Goal: Transaction & Acquisition: Purchase product/service

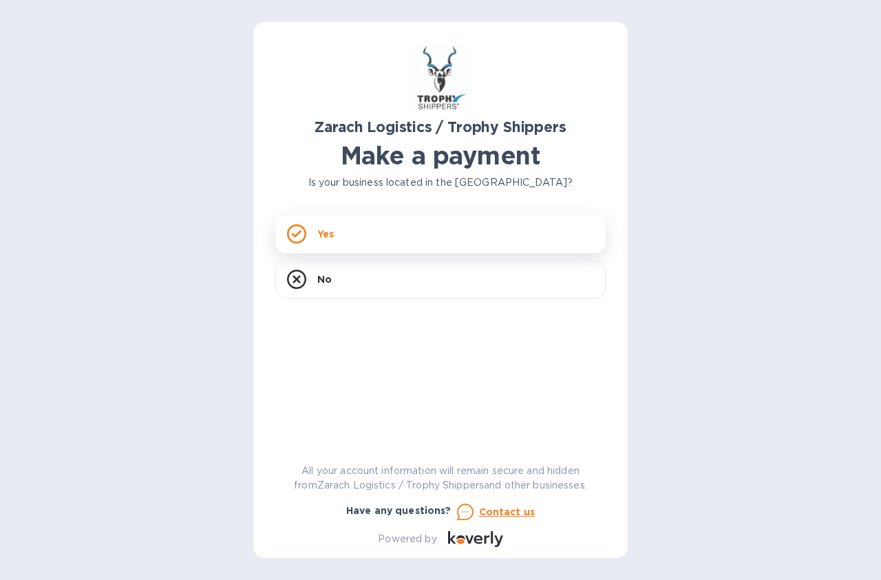
click at [408, 237] on div "Yes" at bounding box center [440, 234] width 330 height 39
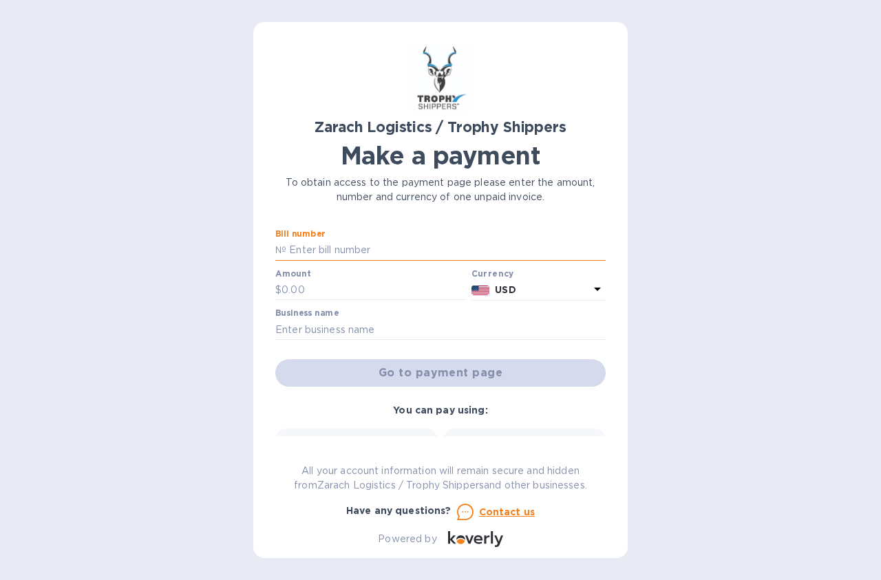
click at [380, 251] on input "text" at bounding box center [445, 250] width 319 height 21
paste input "B00172973"
type input "B00172973"
click at [341, 286] on input "text" at bounding box center [373, 290] width 184 height 21
type input "1,336.00"
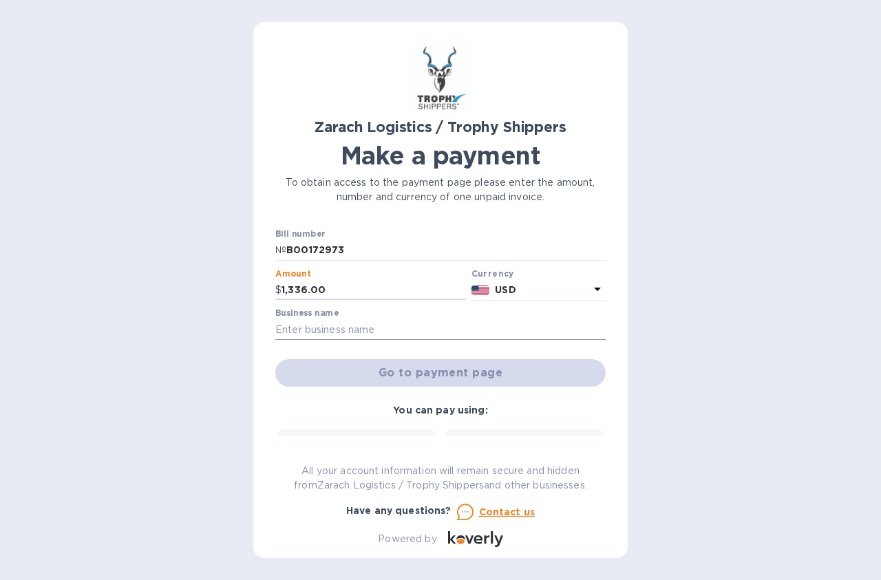
click at [352, 327] on input "text" at bounding box center [440, 329] width 330 height 21
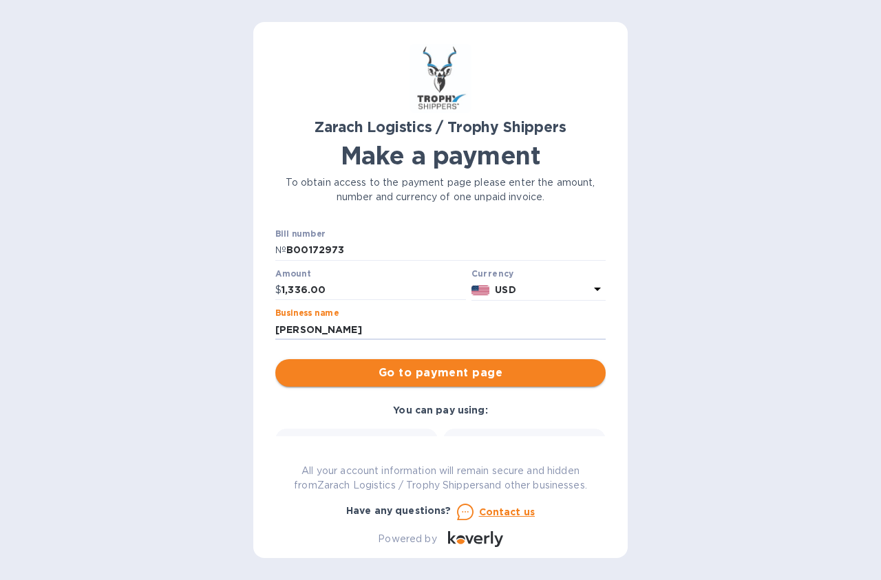
type input "[PERSON_NAME]"
click at [396, 375] on span "Go to payment page" at bounding box center [440, 373] width 308 height 17
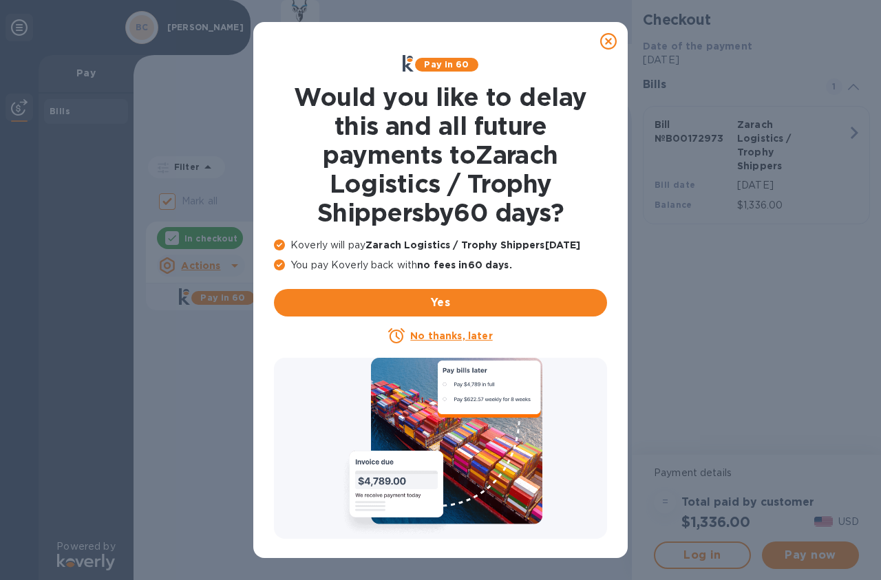
click at [612, 42] on icon at bounding box center [608, 41] width 17 height 17
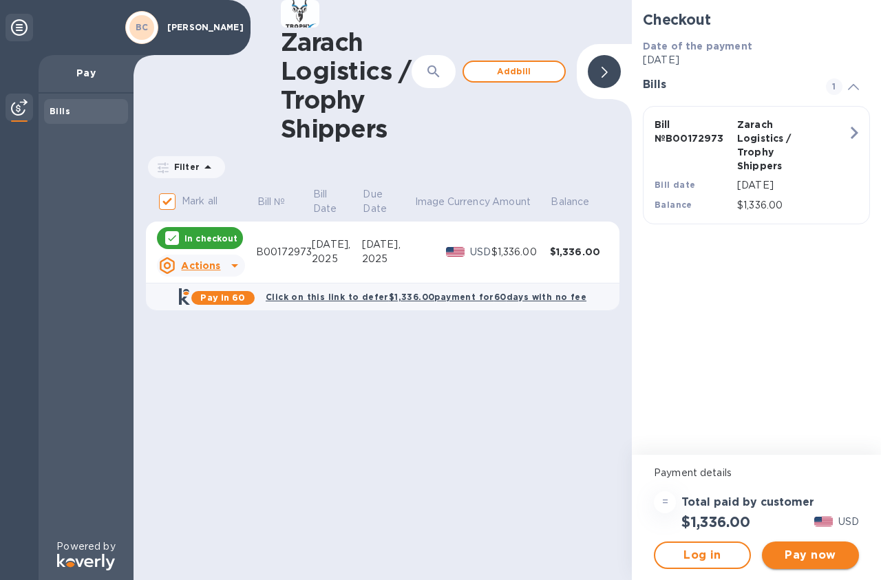
click at [822, 554] on span "Pay now" at bounding box center [810, 555] width 75 height 17
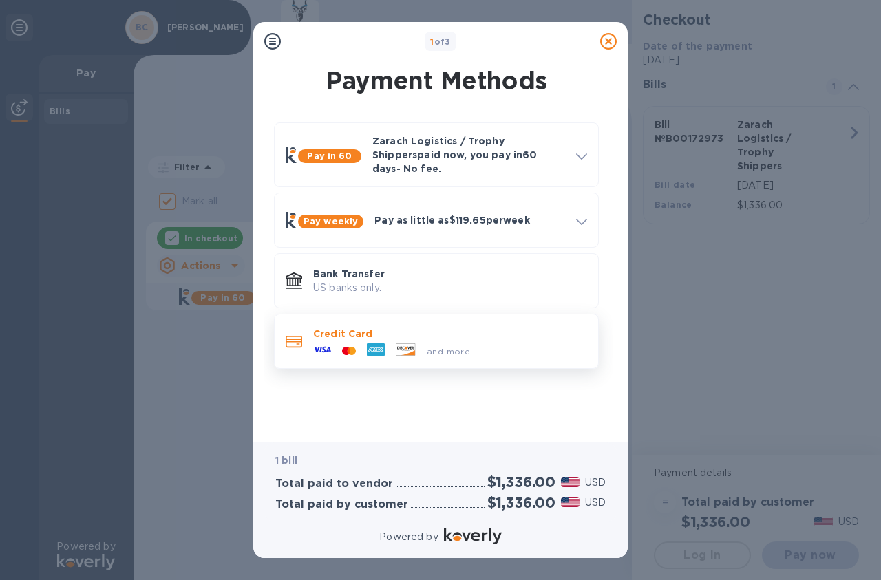
click at [429, 346] on span "and more..." at bounding box center [452, 351] width 50 height 10
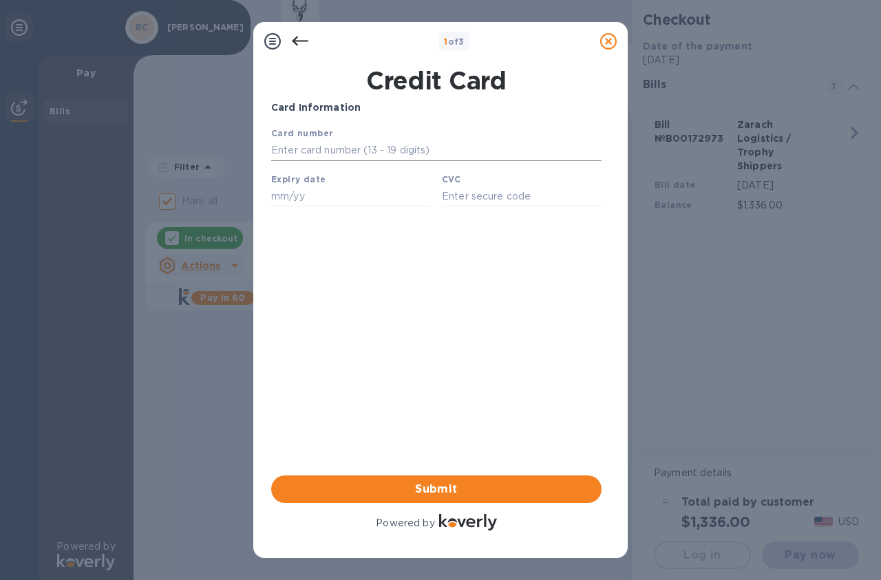
click at [393, 149] on input "text" at bounding box center [436, 150] width 330 height 21
click at [347, 155] on input "text" at bounding box center [436, 150] width 330 height 21
type input "[CREDIT_CARD_NUMBER]"
type input "01/28"
type input "8507"
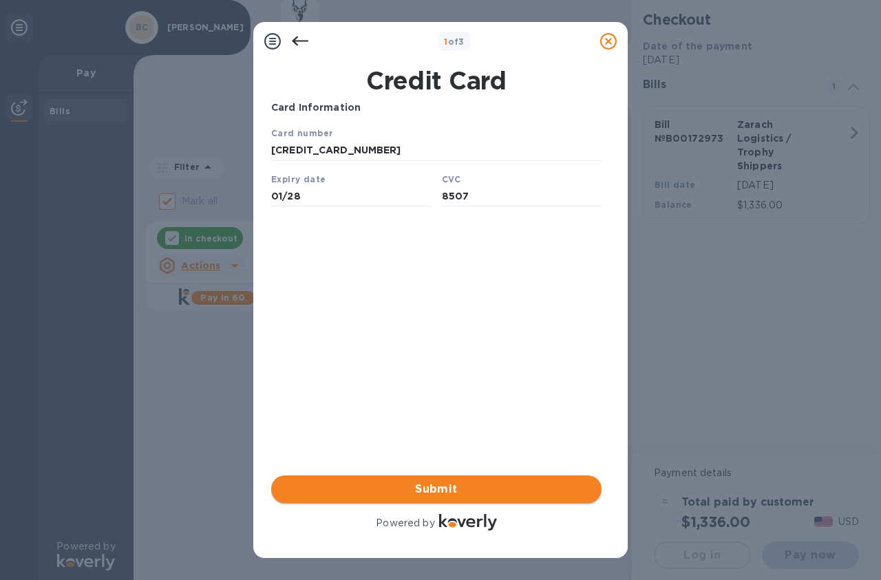
click at [438, 485] on span "Submit" at bounding box center [436, 489] width 308 height 17
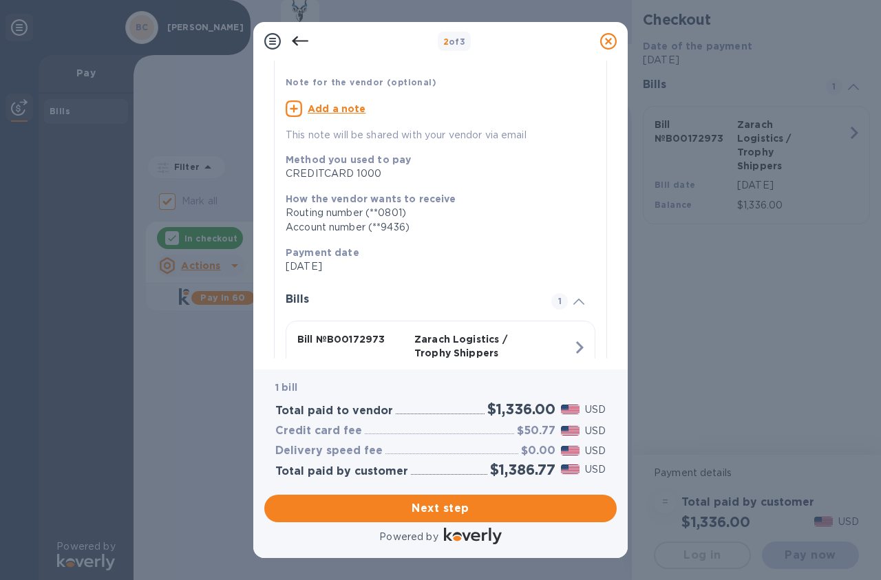
scroll to position [184, 0]
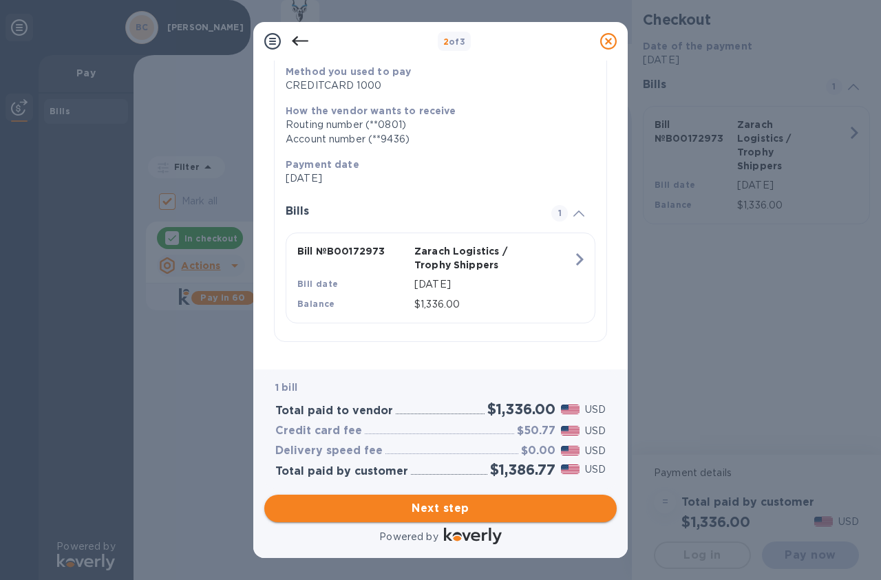
click at [442, 506] on span "Next step" at bounding box center [440, 508] width 330 height 17
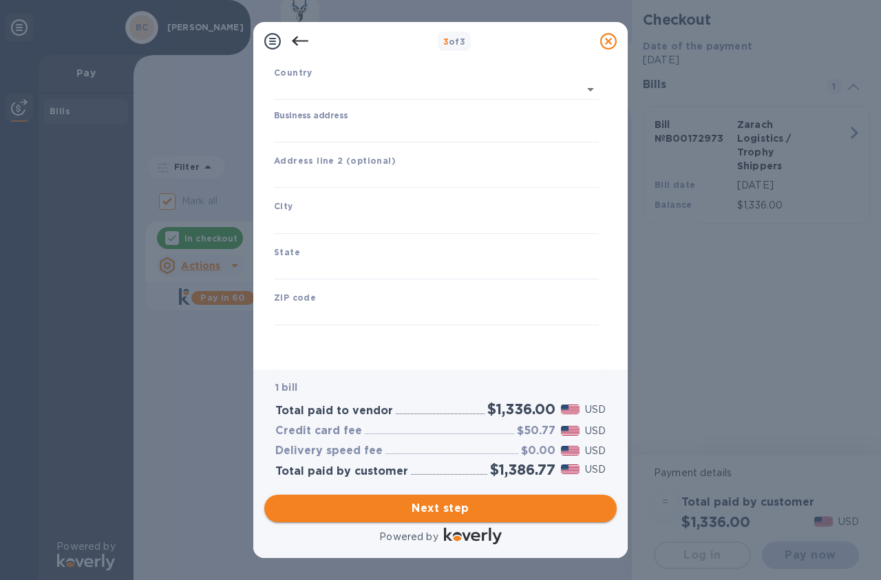
type input "[GEOGRAPHIC_DATA]"
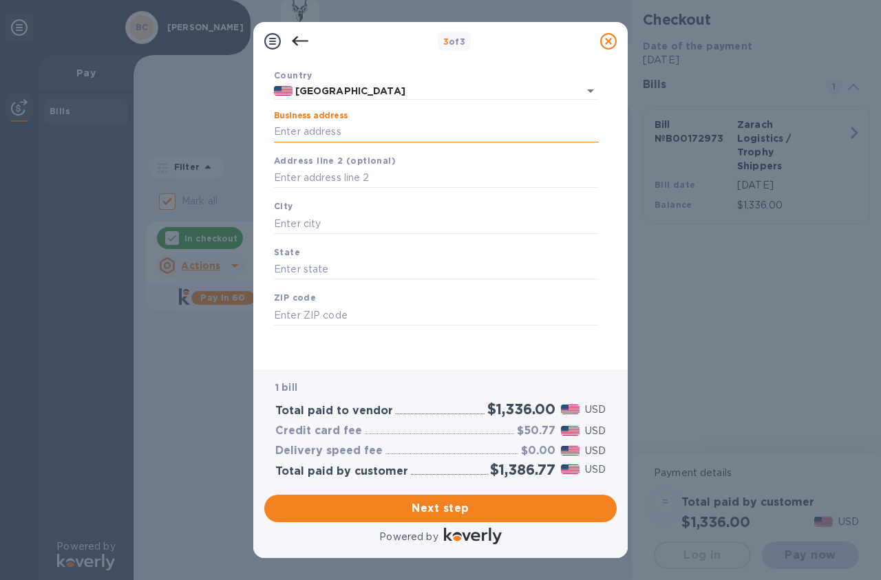
click at [295, 122] on input "Business address" at bounding box center [436, 132] width 325 height 21
type input "[PERSON_NAME]"
type input "[STREET_ADDRESS][PERSON_NAME]"
type input "Gladwin"
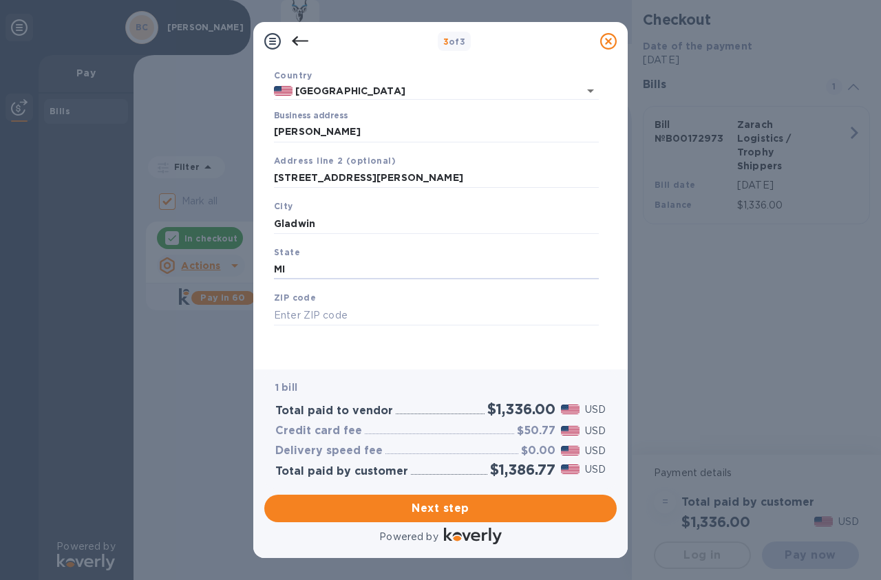
type input "MI"
type input "48624"
click at [469, 510] on span "Next step" at bounding box center [440, 508] width 330 height 17
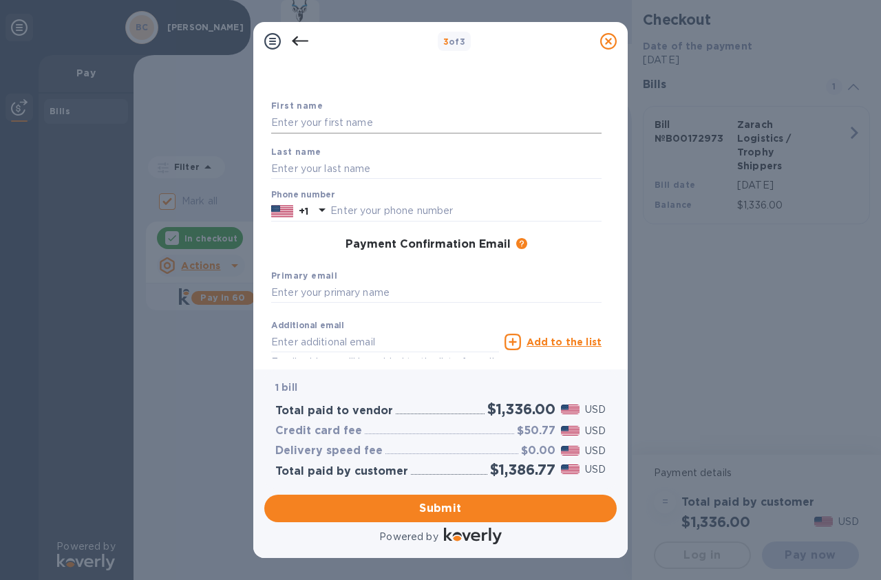
scroll to position [50, 0]
click at [343, 121] on input "text" at bounding box center [436, 124] width 330 height 21
type input "[PERSON_NAME]"
type input "9893703096"
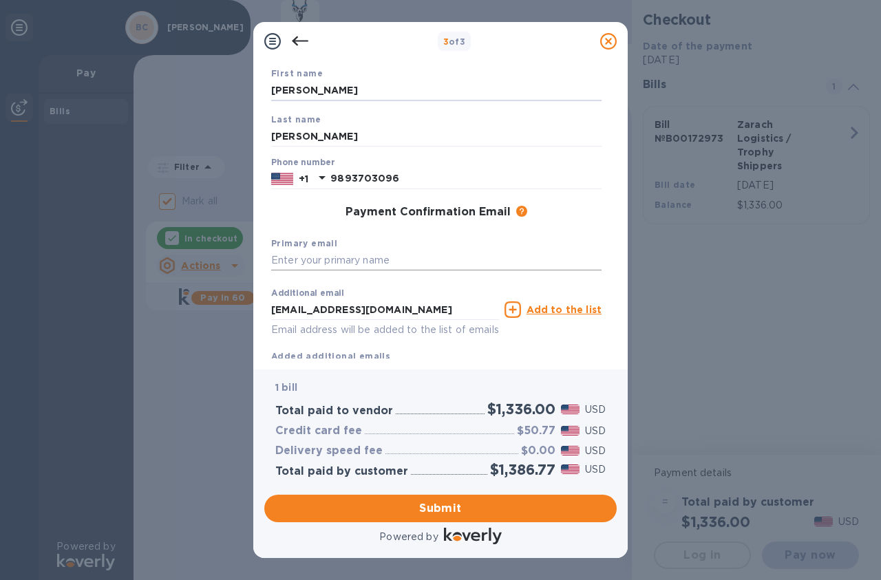
scroll to position [92, 0]
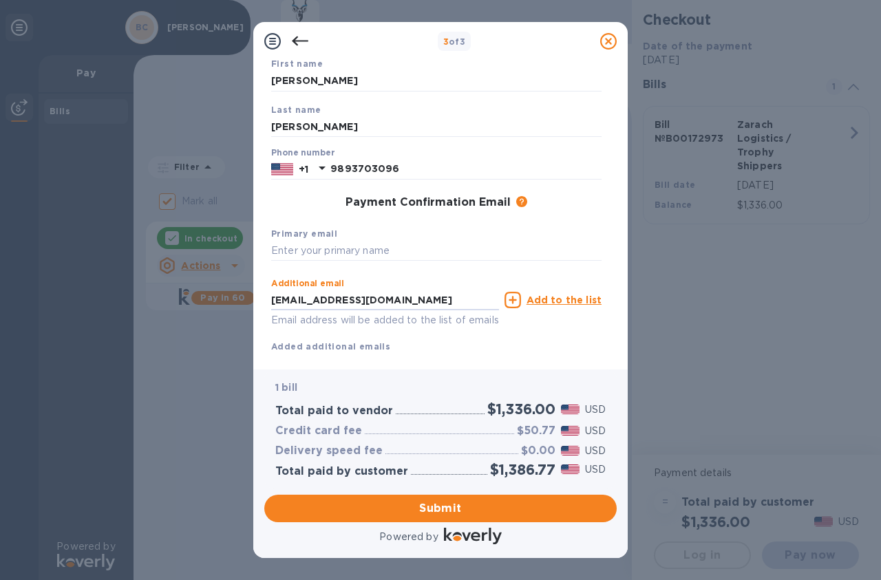
drag, startPoint x: 434, startPoint y: 303, endPoint x: 250, endPoint y: 303, distance: 183.7
click at [250, 303] on div "3 of 3 Payment Contact Information First name [PERSON_NAME] Last name [PERSON_N…" at bounding box center [440, 290] width 881 height 580
type input "b"
click at [301, 254] on input "text" at bounding box center [436, 251] width 330 height 21
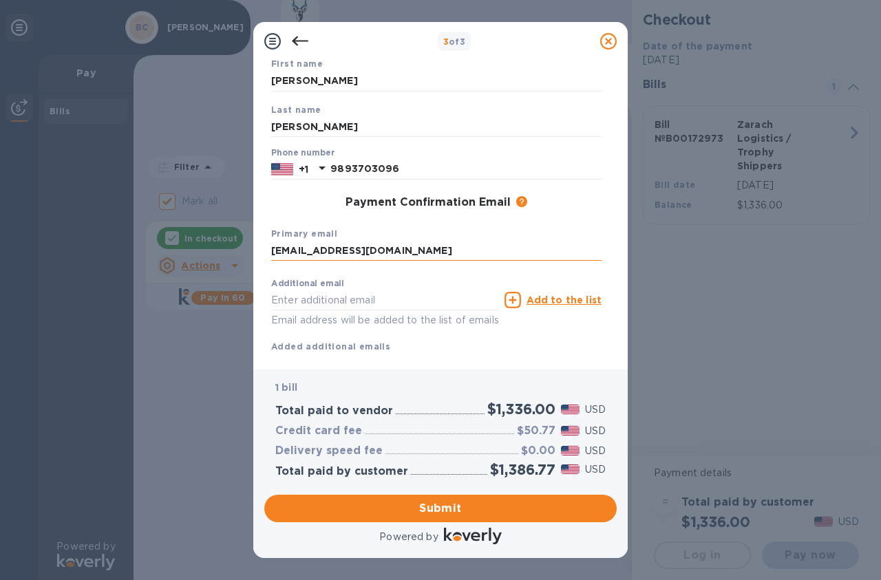
type input "[EMAIL_ADDRESS][DOMAIN_NAME]"
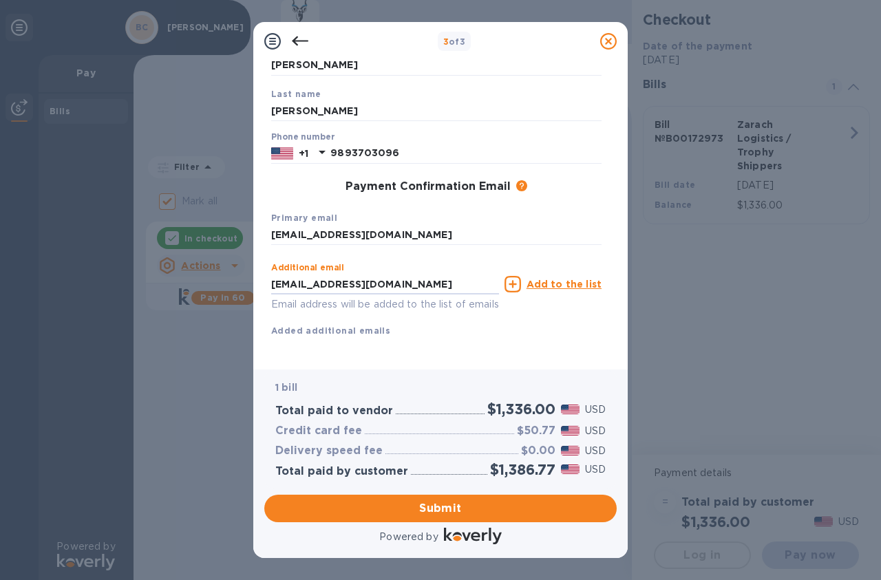
scroll to position [111, 0]
type input "[EMAIL_ADDRESS][DOMAIN_NAME]"
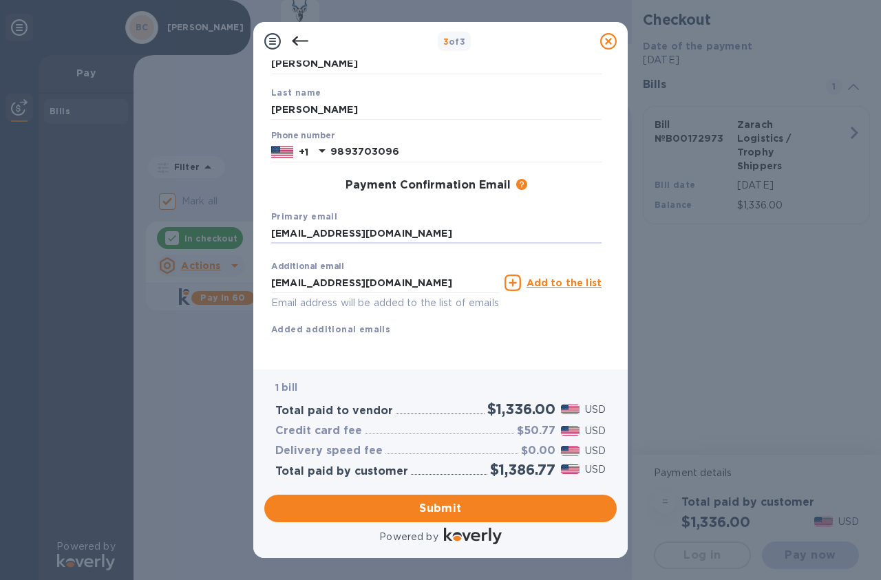
drag, startPoint x: 407, startPoint y: 233, endPoint x: 230, endPoint y: 234, distance: 176.8
click at [230, 234] on div "3 of 3 Payment Contact Information First name [PERSON_NAME] Last name [PERSON_N…" at bounding box center [440, 290] width 881 height 580
type input "[EMAIL_ADDRESS][DOMAIN_NAME]"
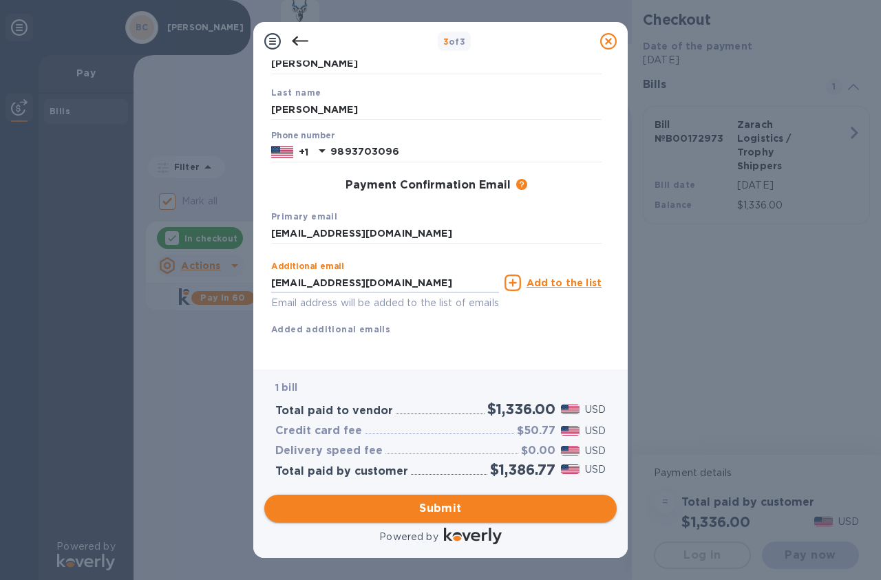
click at [440, 513] on span "Submit" at bounding box center [440, 508] width 330 height 17
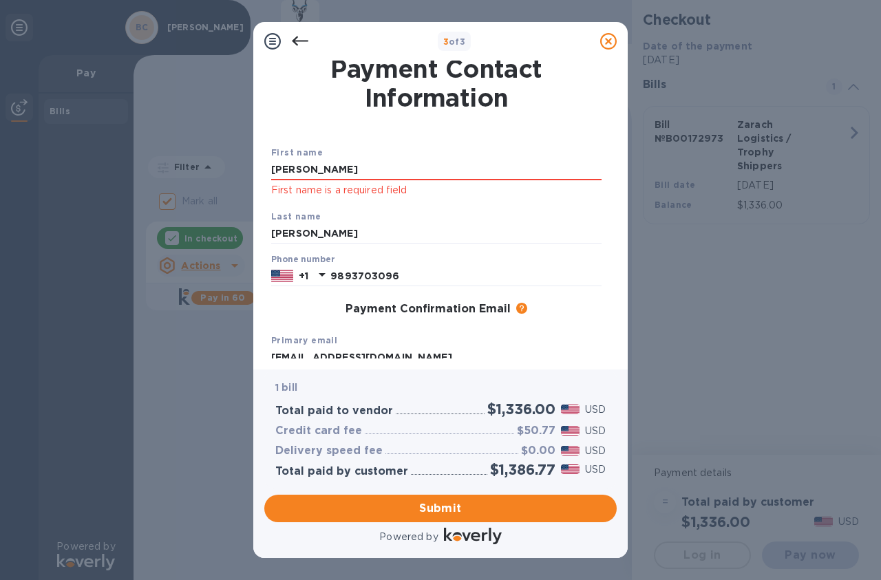
scroll to position [0, 0]
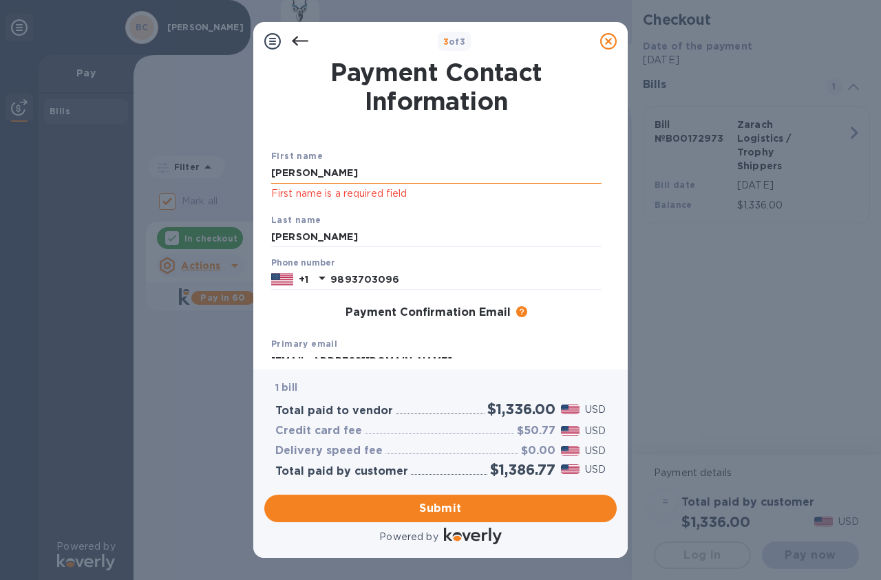
click at [293, 173] on input "[PERSON_NAME]" at bounding box center [436, 173] width 330 height 21
type input "[PERSON_NAME]"
click at [488, 208] on div "Last name [PERSON_NAME]" at bounding box center [436, 230] width 341 height 46
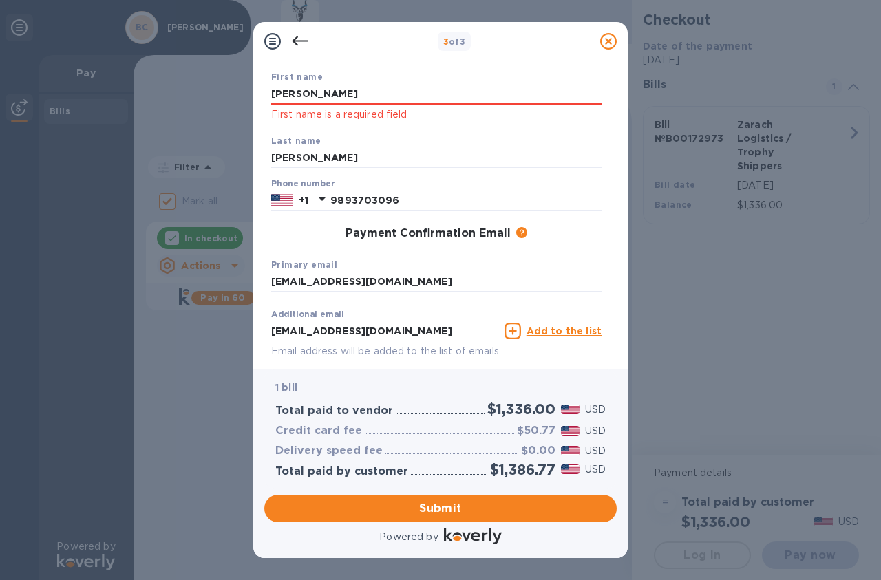
scroll to position [144, 0]
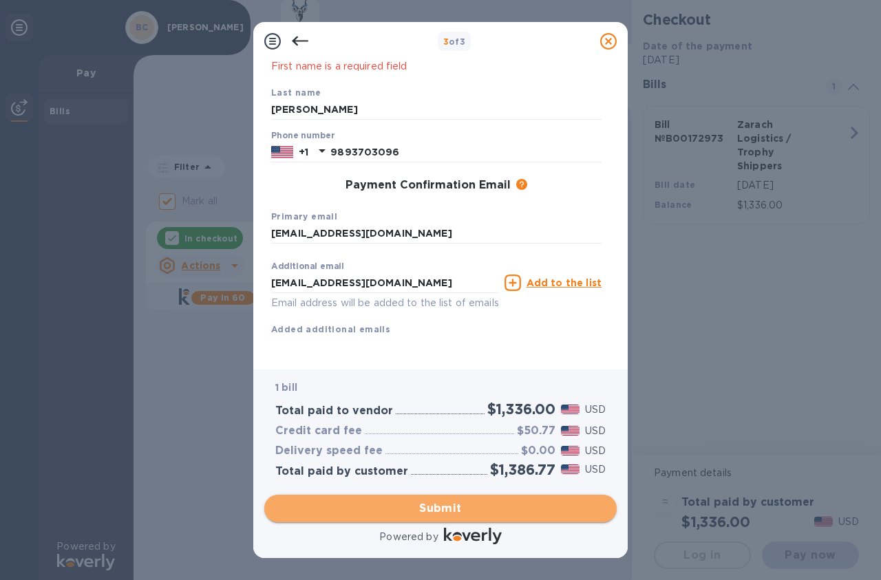
click at [437, 515] on span "Submit" at bounding box center [440, 508] width 330 height 17
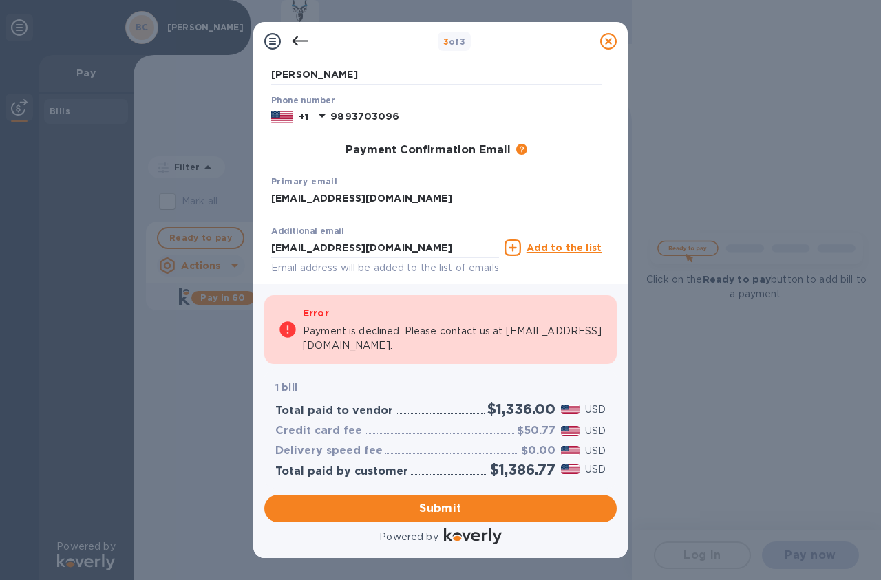
scroll to position [0, 0]
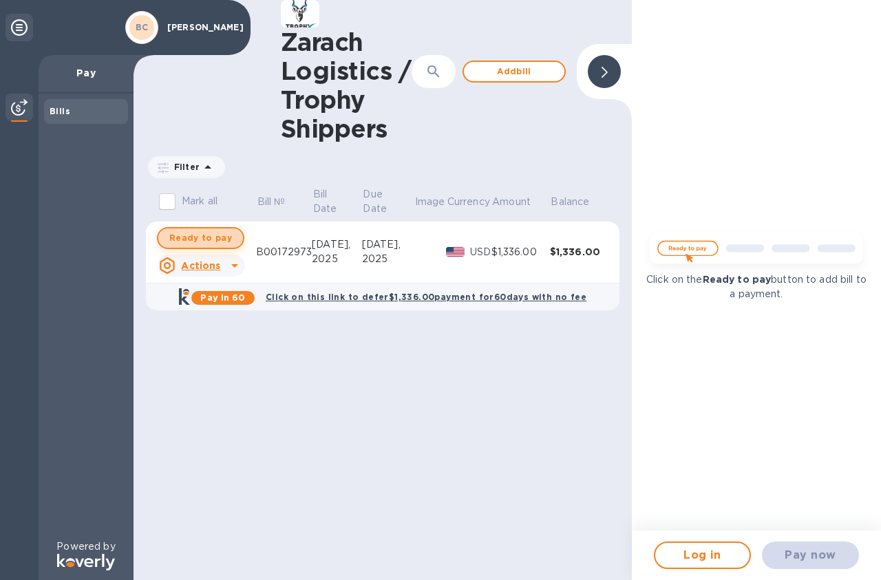
click at [217, 238] on span "Ready to pay" at bounding box center [200, 238] width 63 height 17
checkbox input "true"
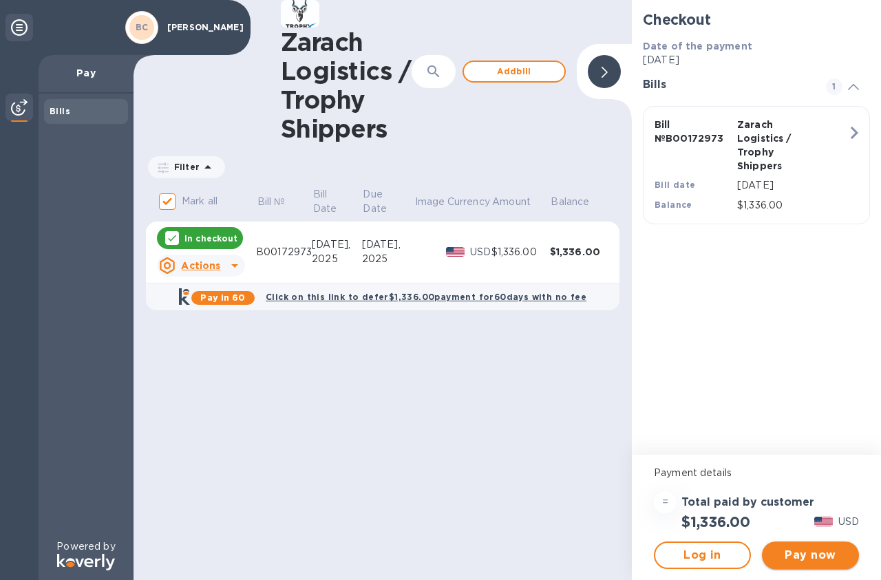
click at [808, 557] on span "Pay now" at bounding box center [810, 555] width 75 height 17
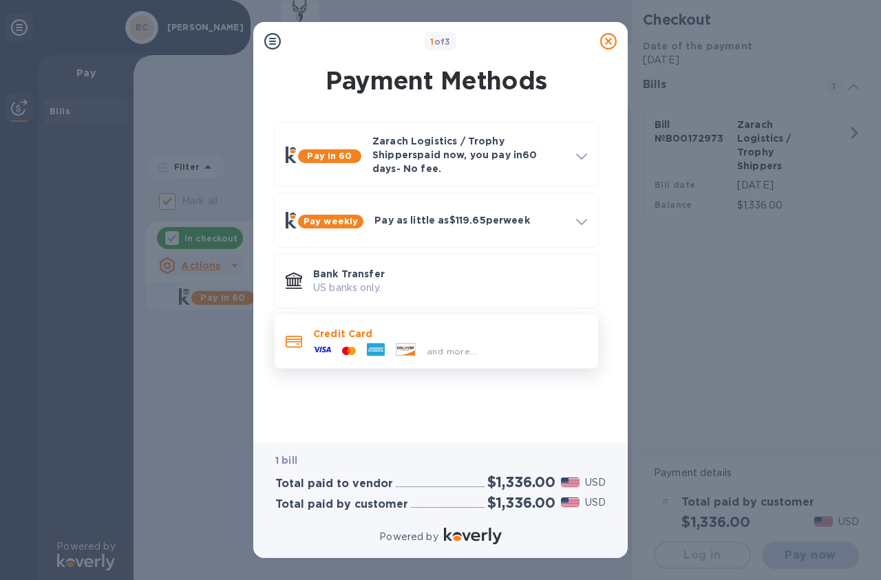
click at [432, 344] on div "and more..." at bounding box center [451, 351] width 61 height 14
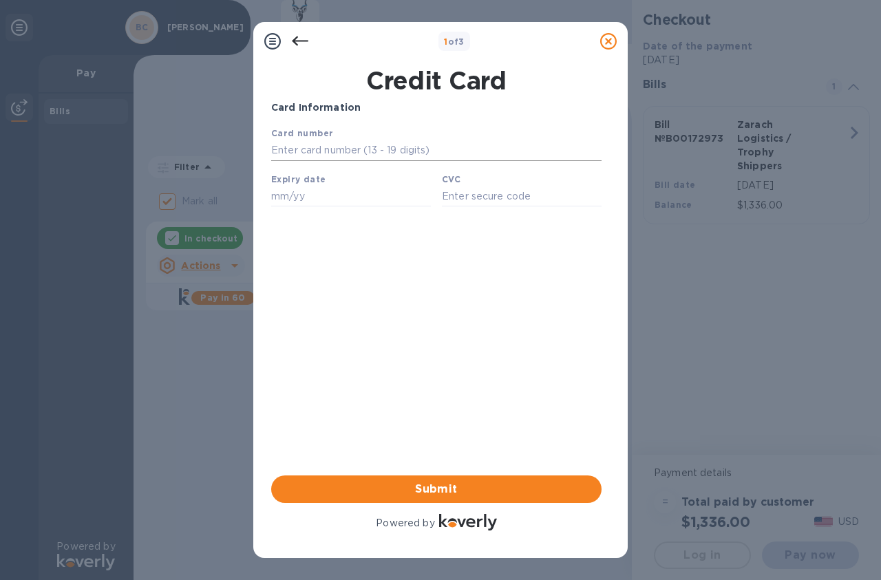
click at [354, 155] on input "text" at bounding box center [436, 150] width 330 height 21
type input "[CREDIT_CARD_NUMBER]"
click at [284, 200] on input "text" at bounding box center [351, 196] width 160 height 21
type input "01/28"
click at [459, 202] on input "text" at bounding box center [522, 196] width 160 height 21
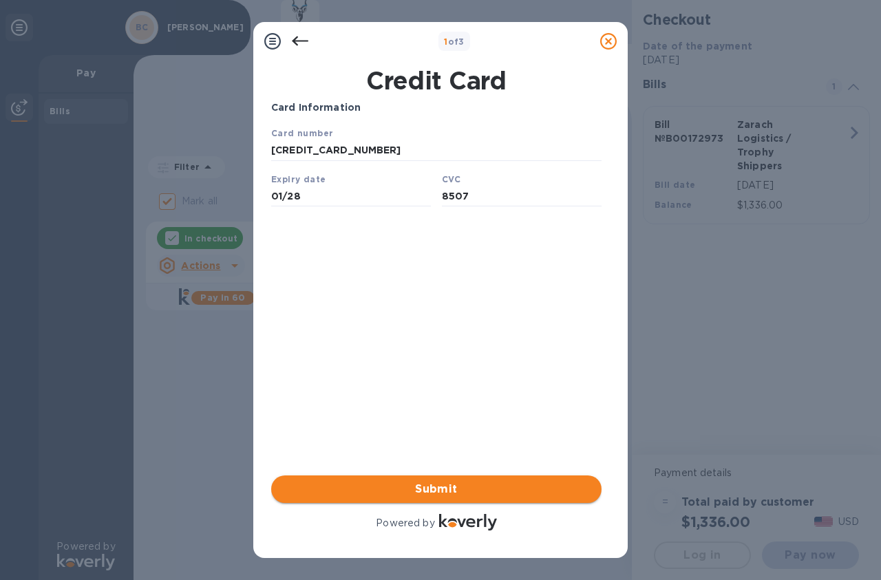
type input "8507"
click at [442, 493] on span "Submit" at bounding box center [436, 489] width 308 height 17
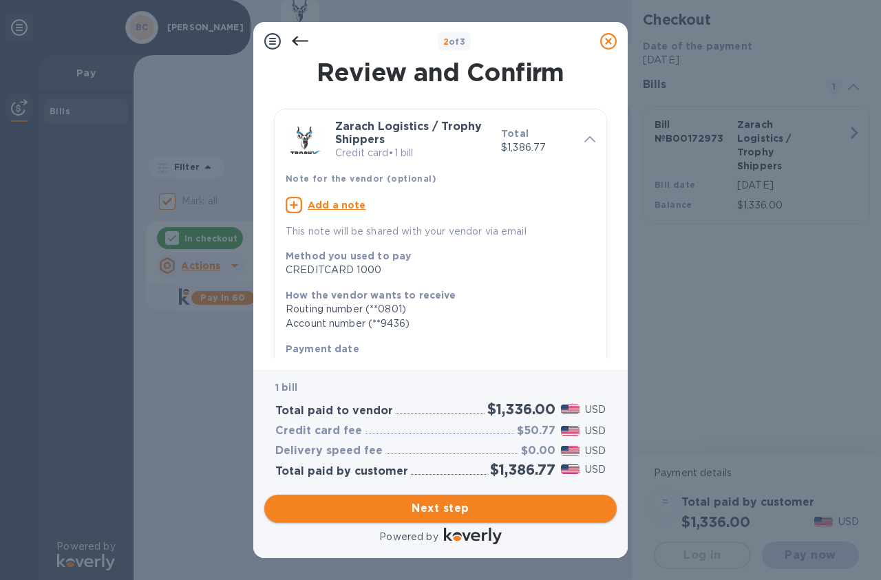
click at [424, 505] on span "Next step" at bounding box center [440, 508] width 330 height 17
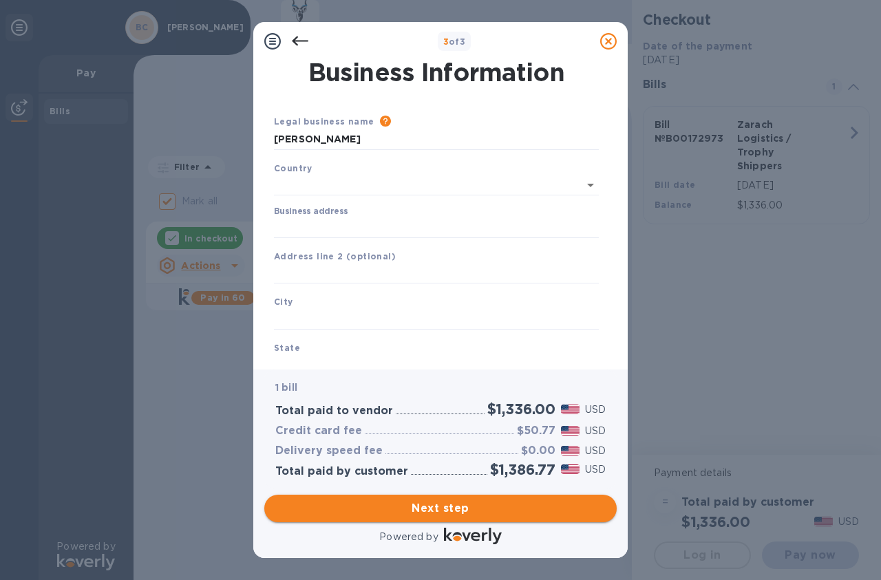
type input "[GEOGRAPHIC_DATA]"
click at [348, 227] on input "Business address" at bounding box center [436, 225] width 325 height 21
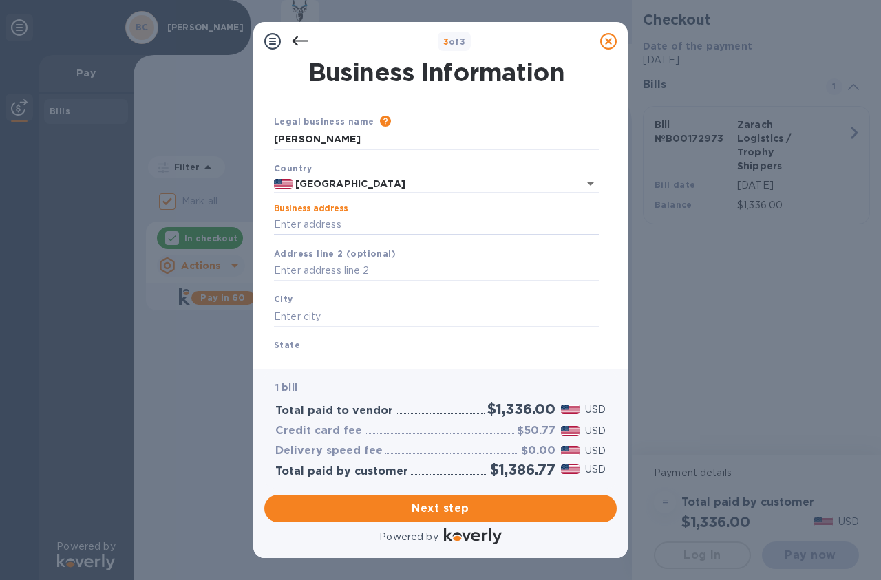
type input "[STREET_ADDRESS][PERSON_NAME]"
click at [301, 318] on input "text" at bounding box center [436, 316] width 325 height 21
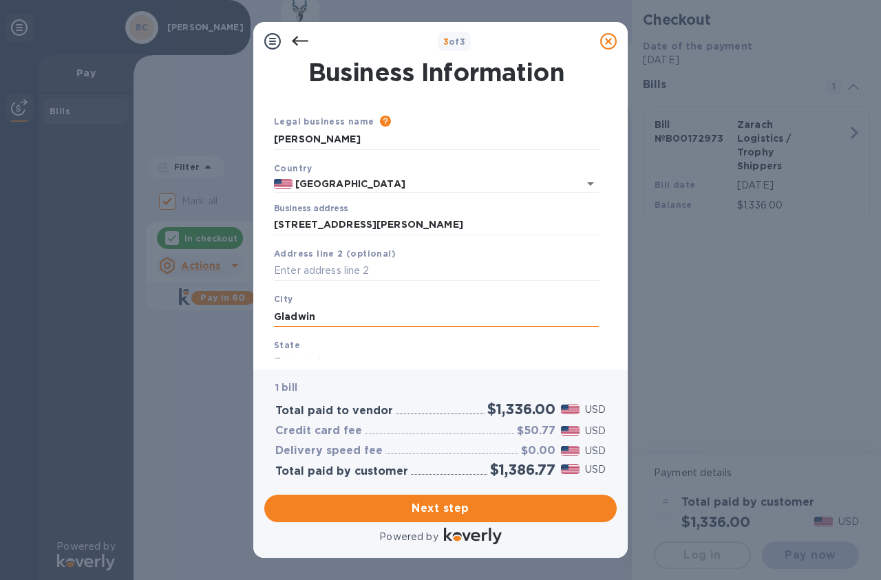
type input "Gladwin"
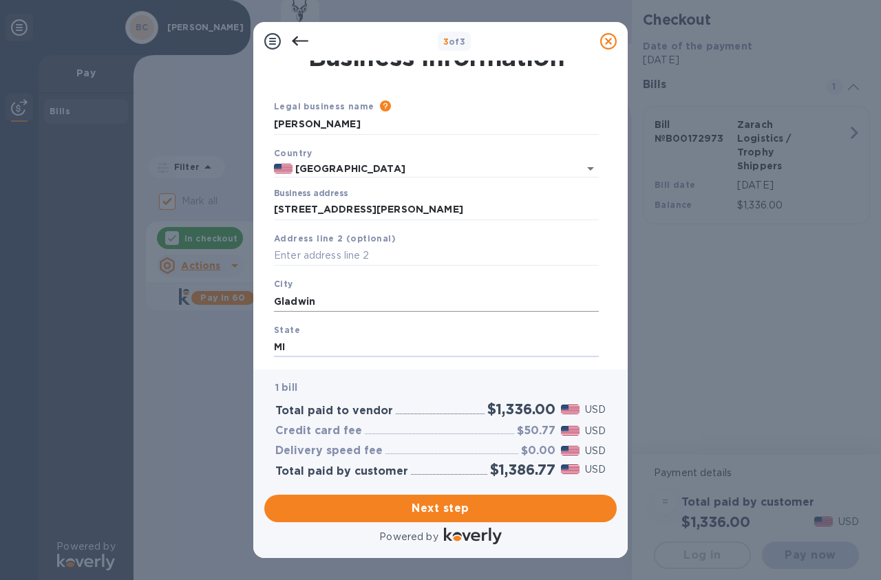
type input "MI"
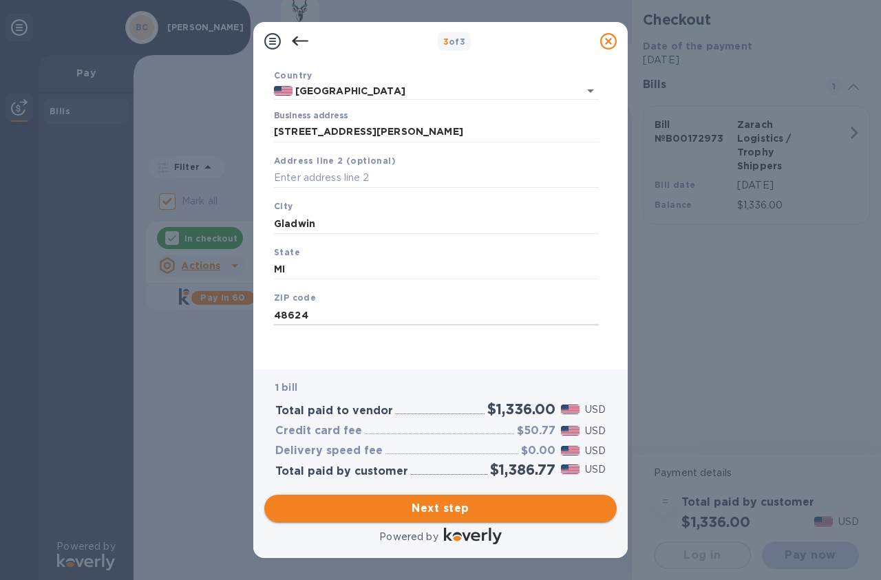
type input "48624"
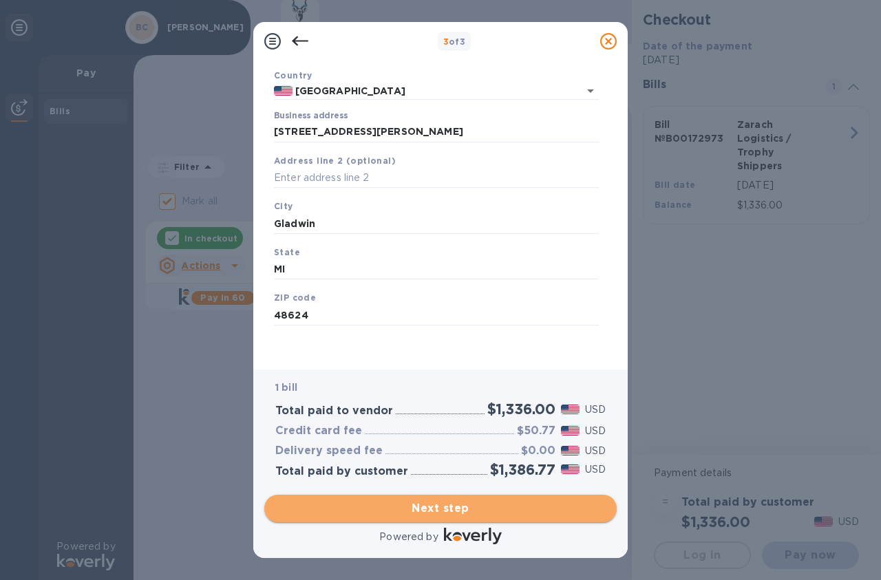
click at [440, 508] on span "Next step" at bounding box center [440, 508] width 330 height 17
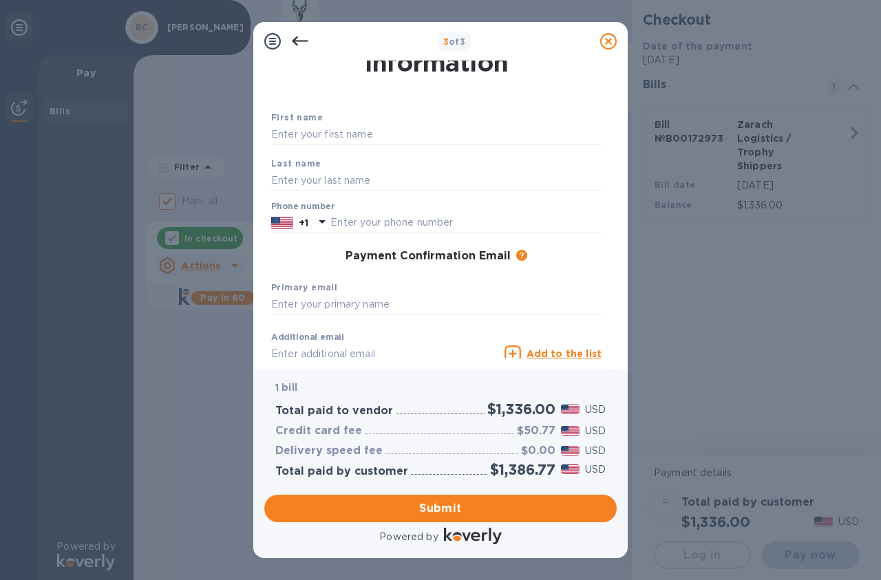
scroll to position [36, 0]
click at [348, 142] on input "text" at bounding box center [436, 137] width 330 height 21
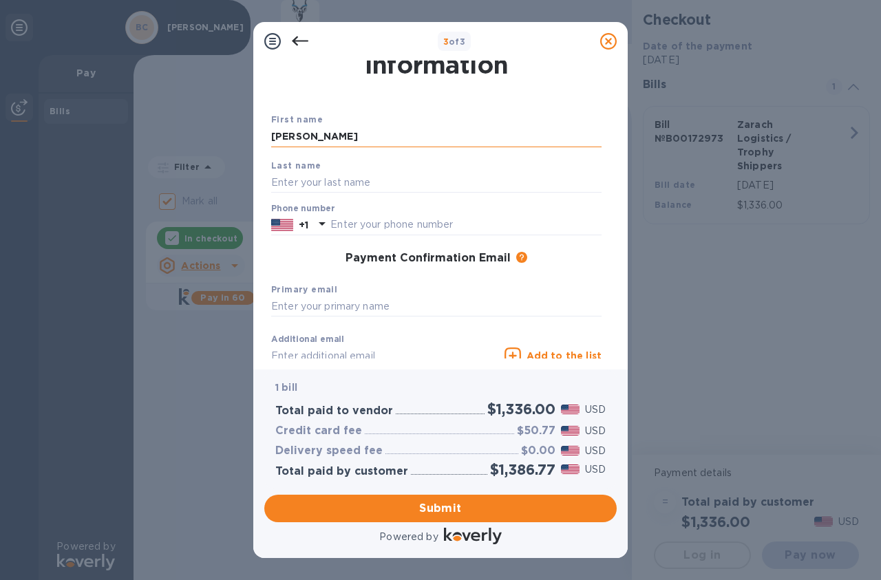
type input "[PERSON_NAME]"
type input "9893703096"
click at [308, 305] on input "text" at bounding box center [436, 307] width 330 height 21
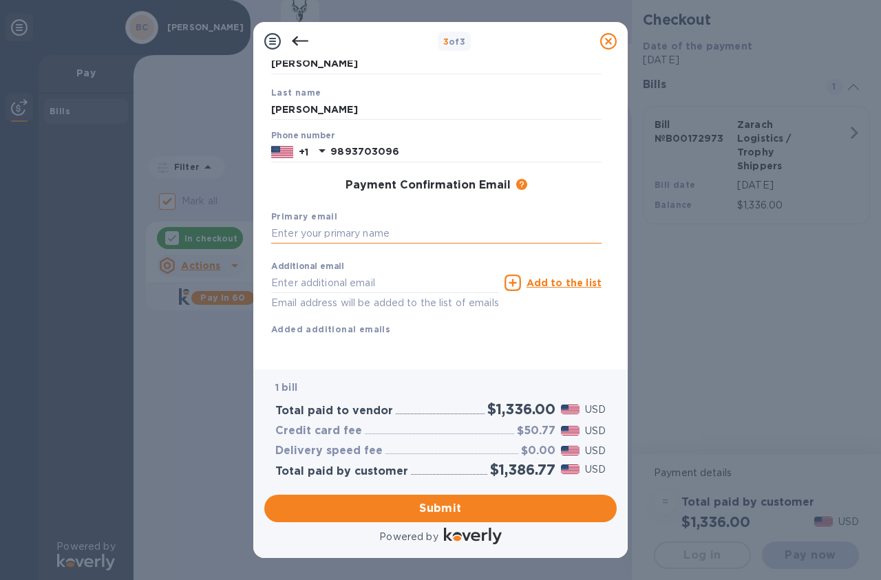
scroll to position [109, 0]
type input "[EMAIL_ADDRESS][DOMAIN_NAME]"
click at [326, 286] on input "text" at bounding box center [385, 283] width 228 height 21
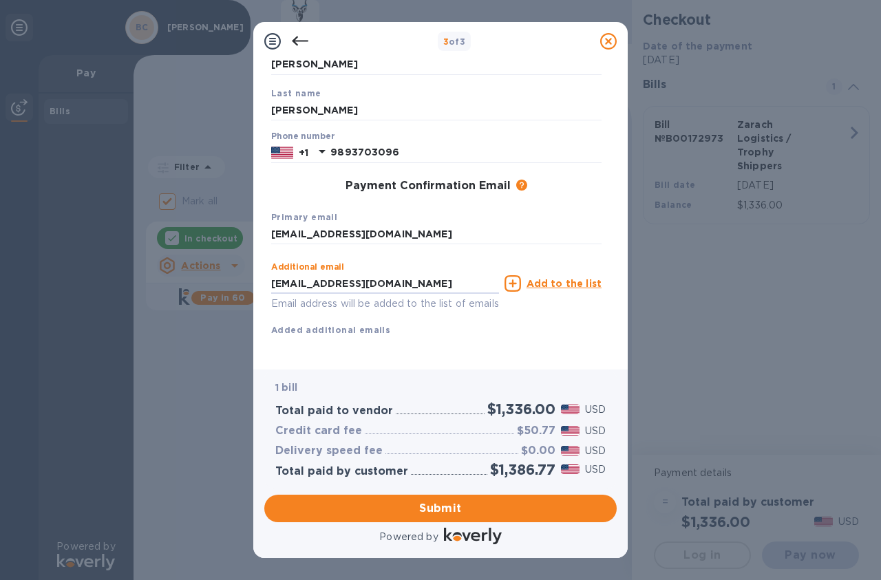
scroll to position [127, 0]
type input "[EMAIL_ADDRESS][DOMAIN_NAME]"
click at [439, 515] on span "Submit" at bounding box center [440, 508] width 330 height 17
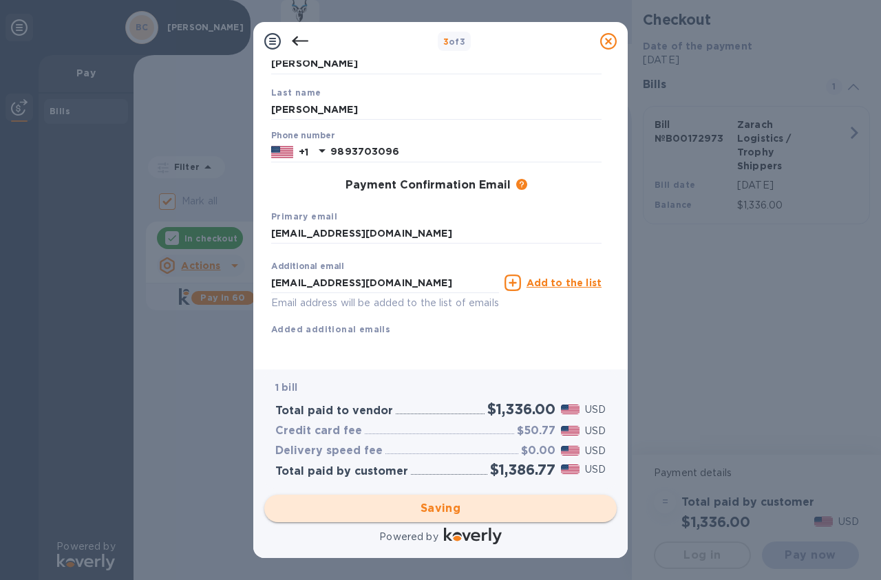
checkbox input "false"
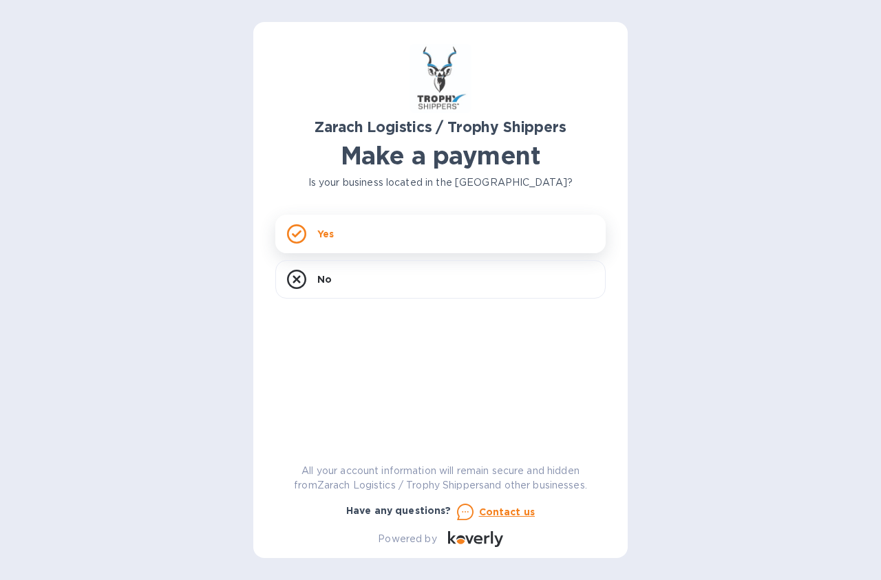
click at [381, 232] on div "Yes" at bounding box center [440, 234] width 330 height 39
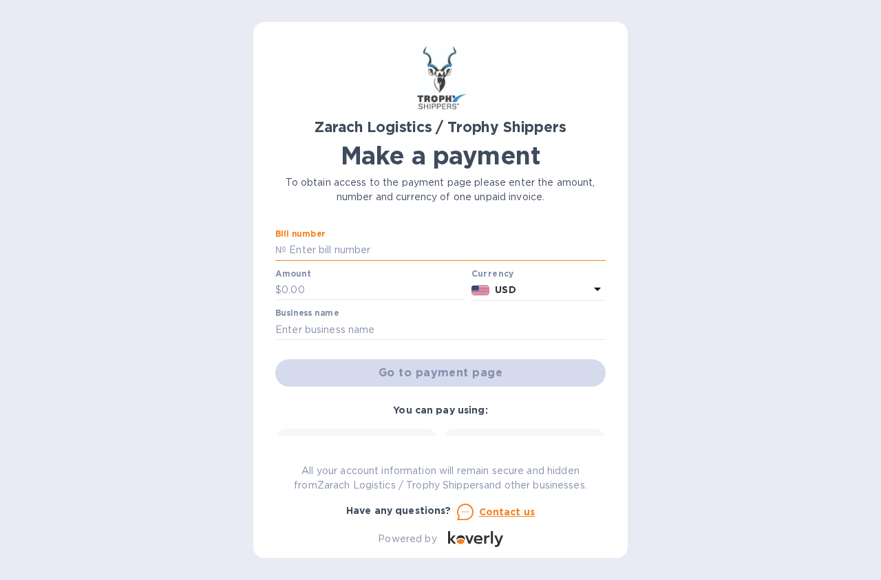
click at [355, 246] on input "text" at bounding box center [445, 250] width 319 height 21
paste input "B00172671"
type input "B00172671"
click at [330, 294] on input "text" at bounding box center [373, 290] width 184 height 21
type input "2,024.20"
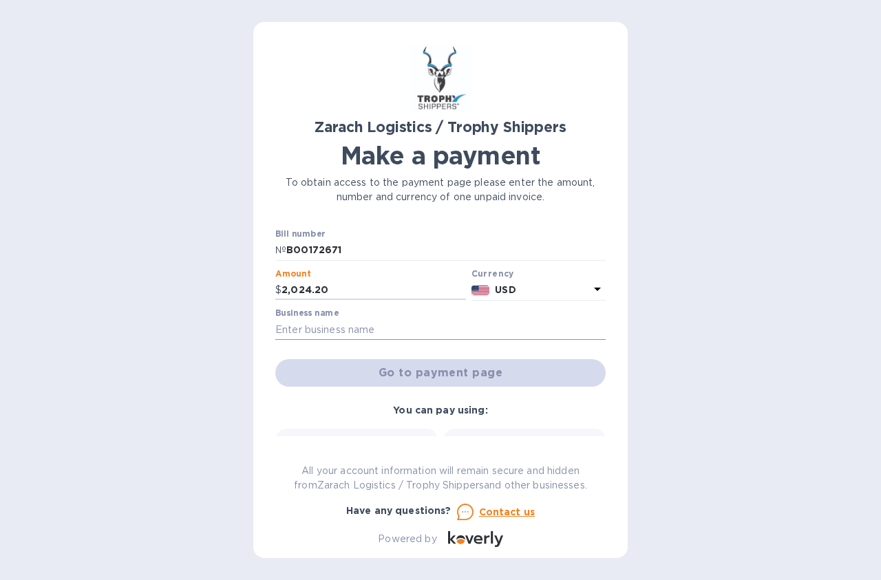
click at [400, 329] on input "text" at bounding box center [440, 329] width 330 height 21
type input "[PERSON_NAME]"
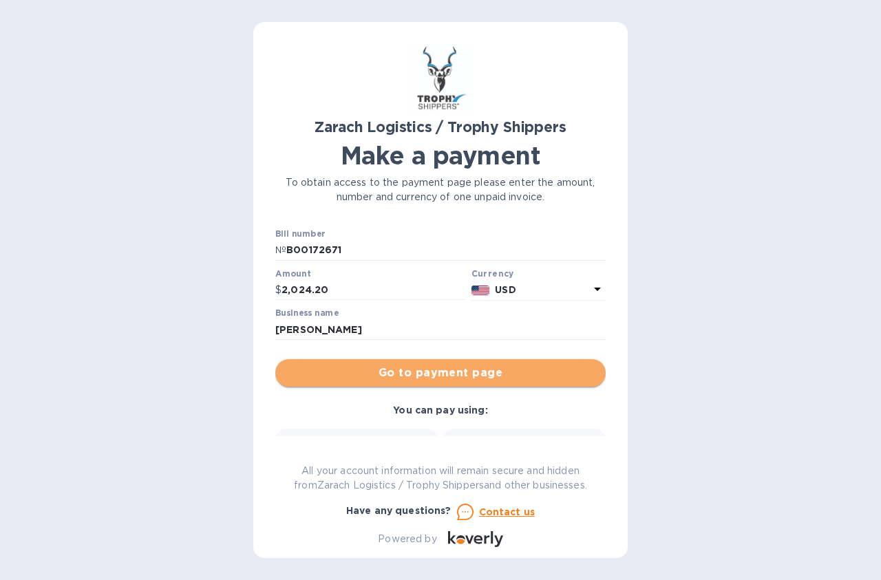
click at [461, 377] on span "Go to payment page" at bounding box center [440, 373] width 308 height 17
